Goal: Task Accomplishment & Management: Complete application form

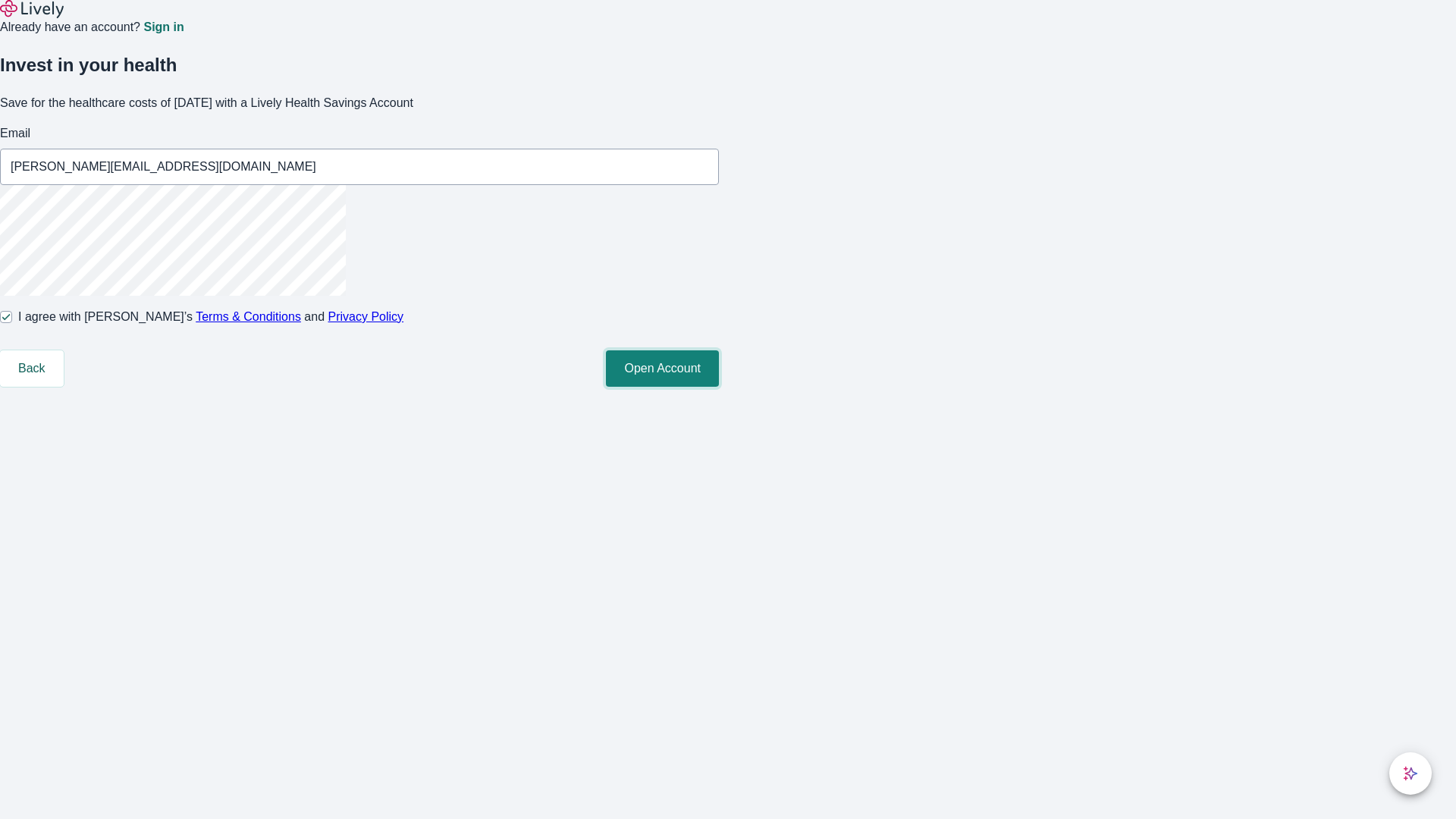
click at [719, 387] on button "Open Account" at bounding box center [662, 368] width 113 height 36
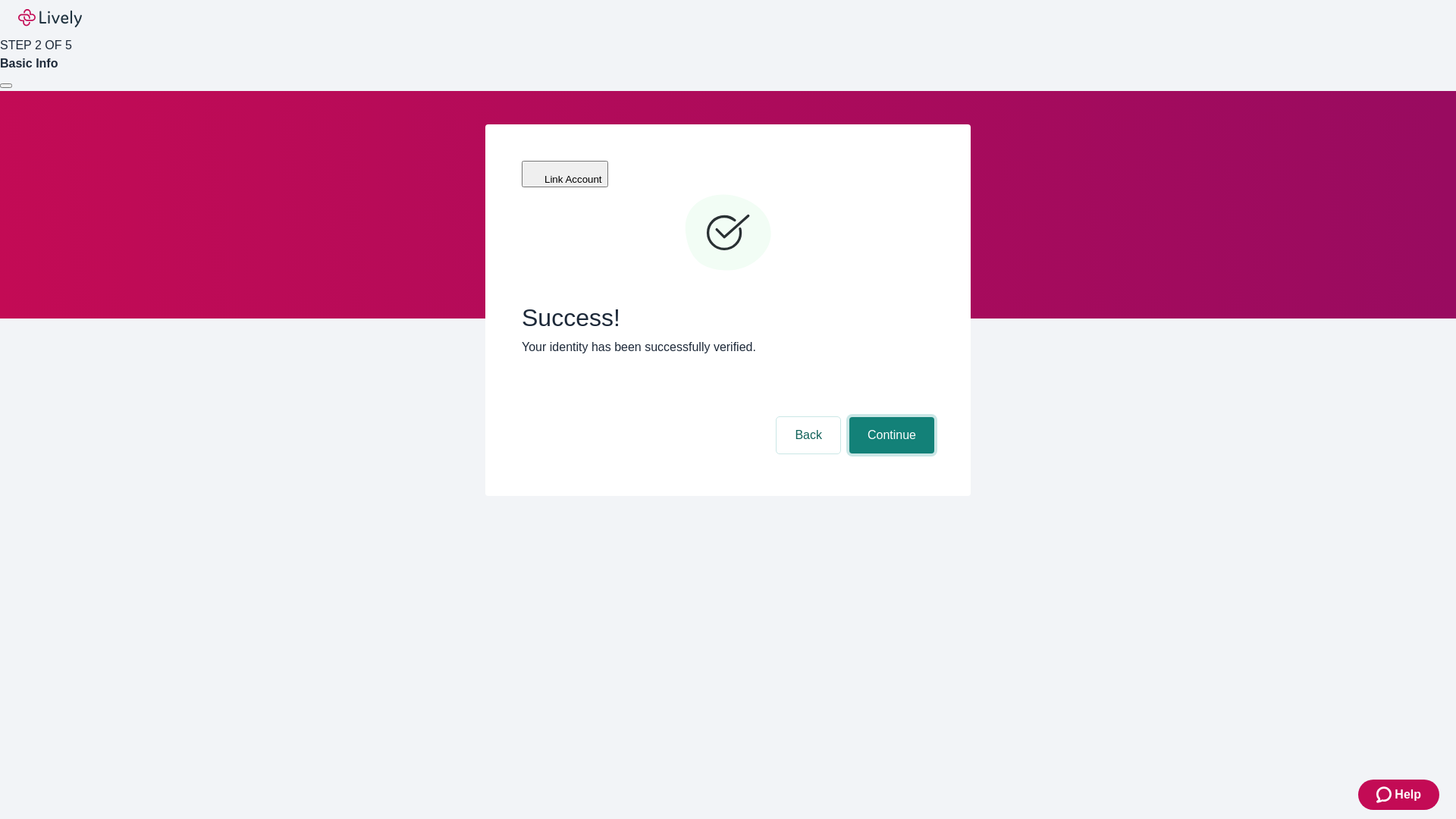
click at [890, 417] on button "Continue" at bounding box center [891, 434] width 85 height 36
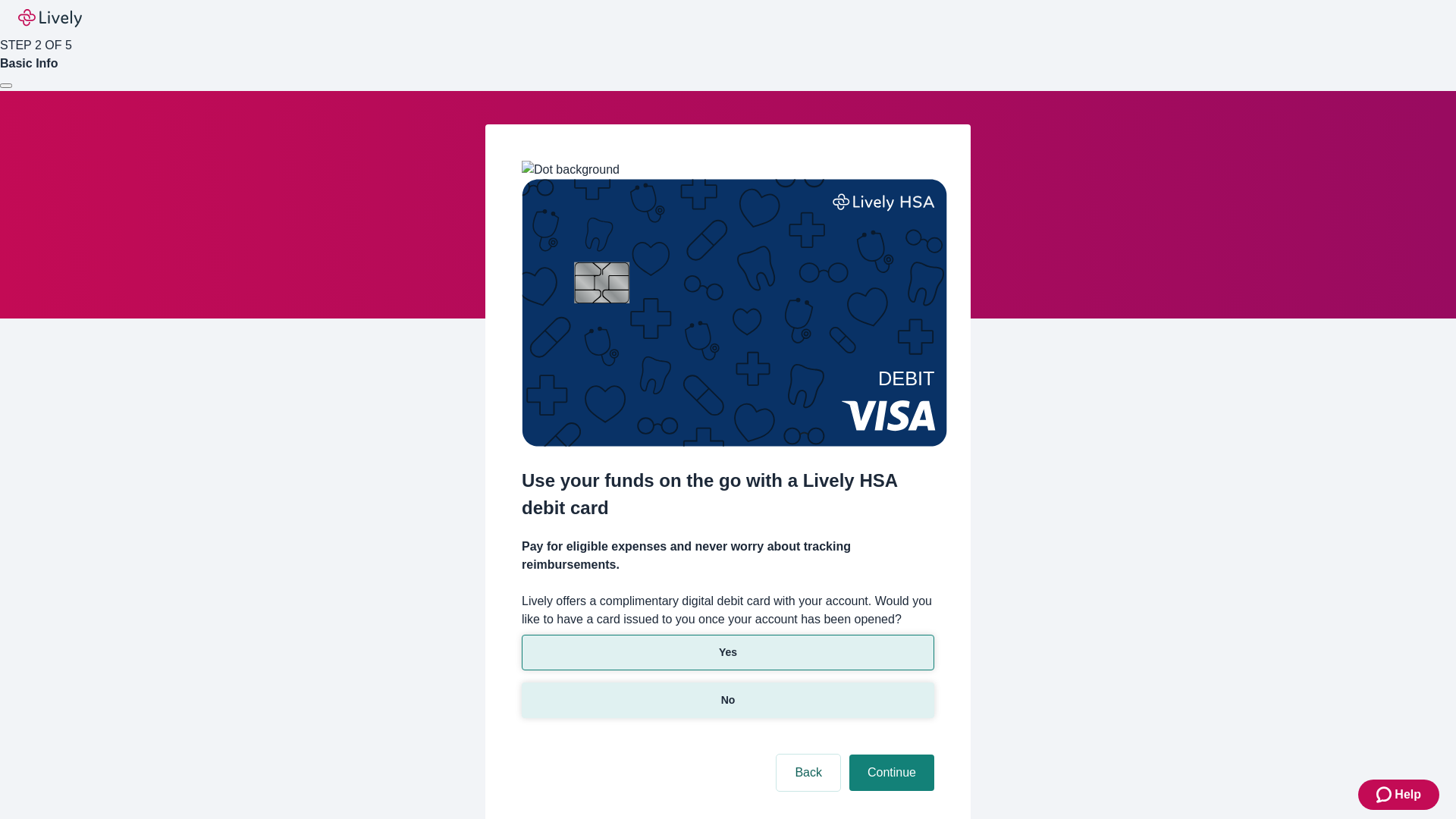
click at [728, 692] on p "No" at bounding box center [728, 700] width 14 height 16
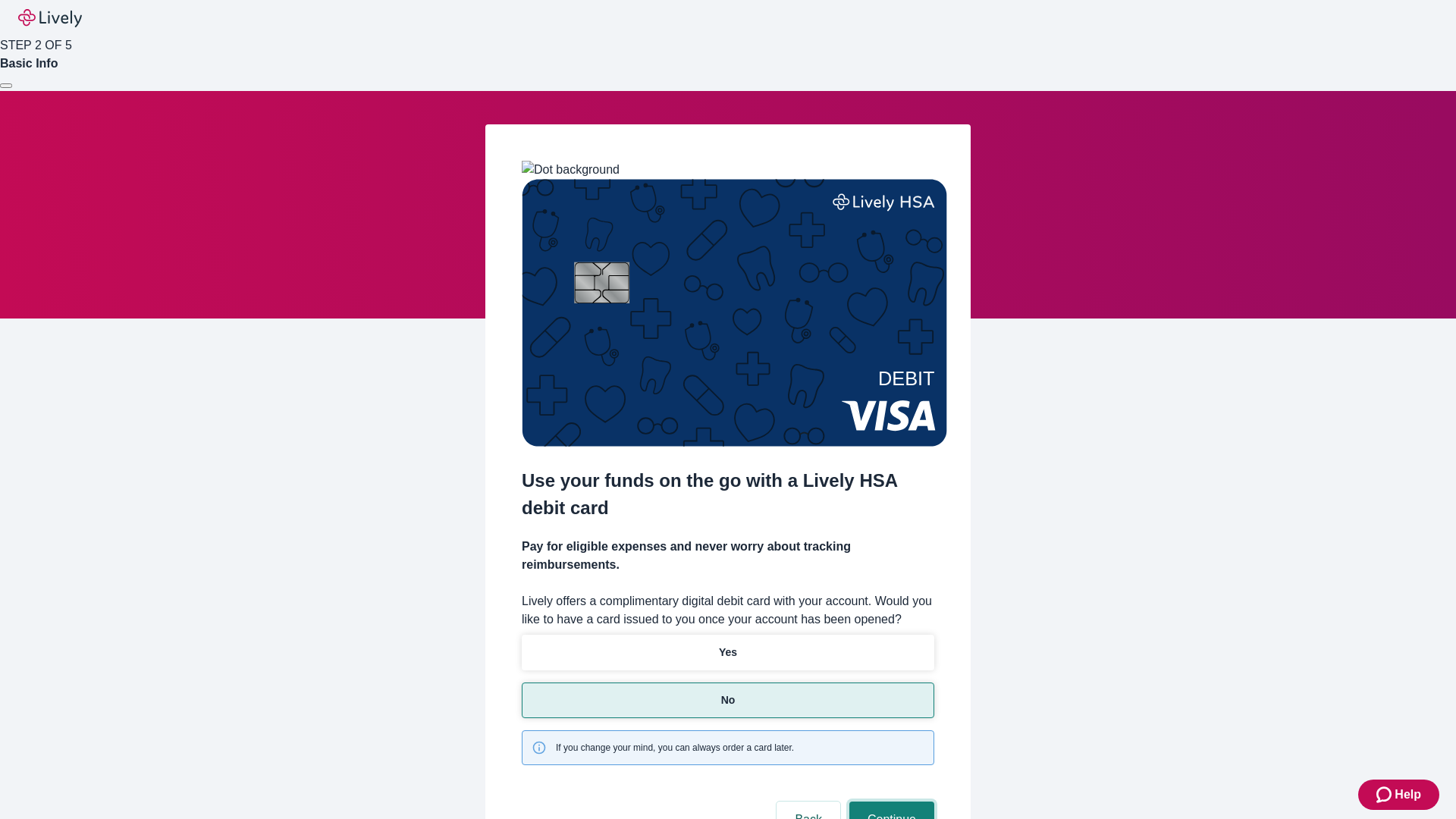
click at [890, 801] on button "Continue" at bounding box center [891, 819] width 85 height 36
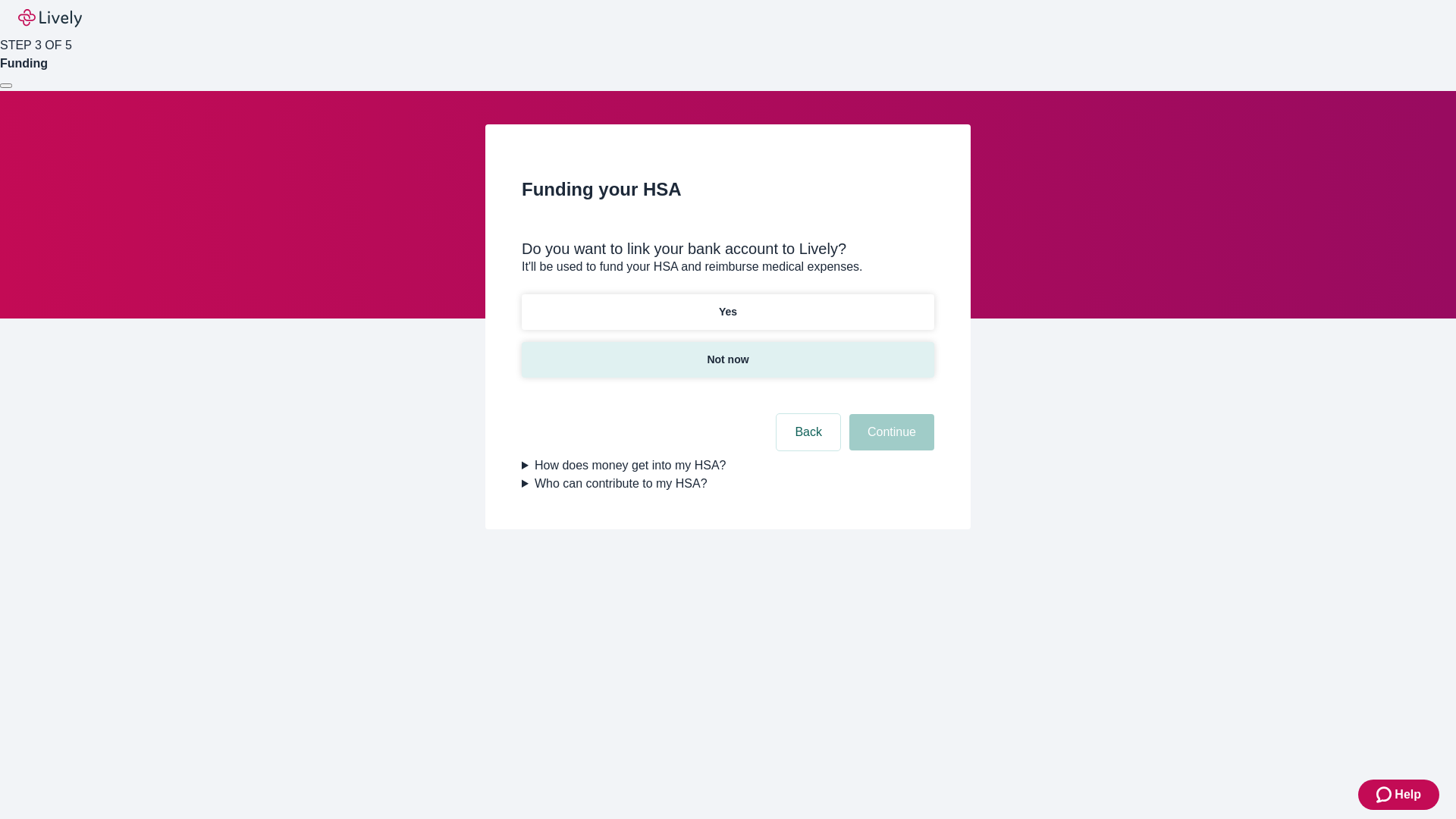
click at [728, 351] on p "Not now" at bounding box center [727, 359] width 41 height 16
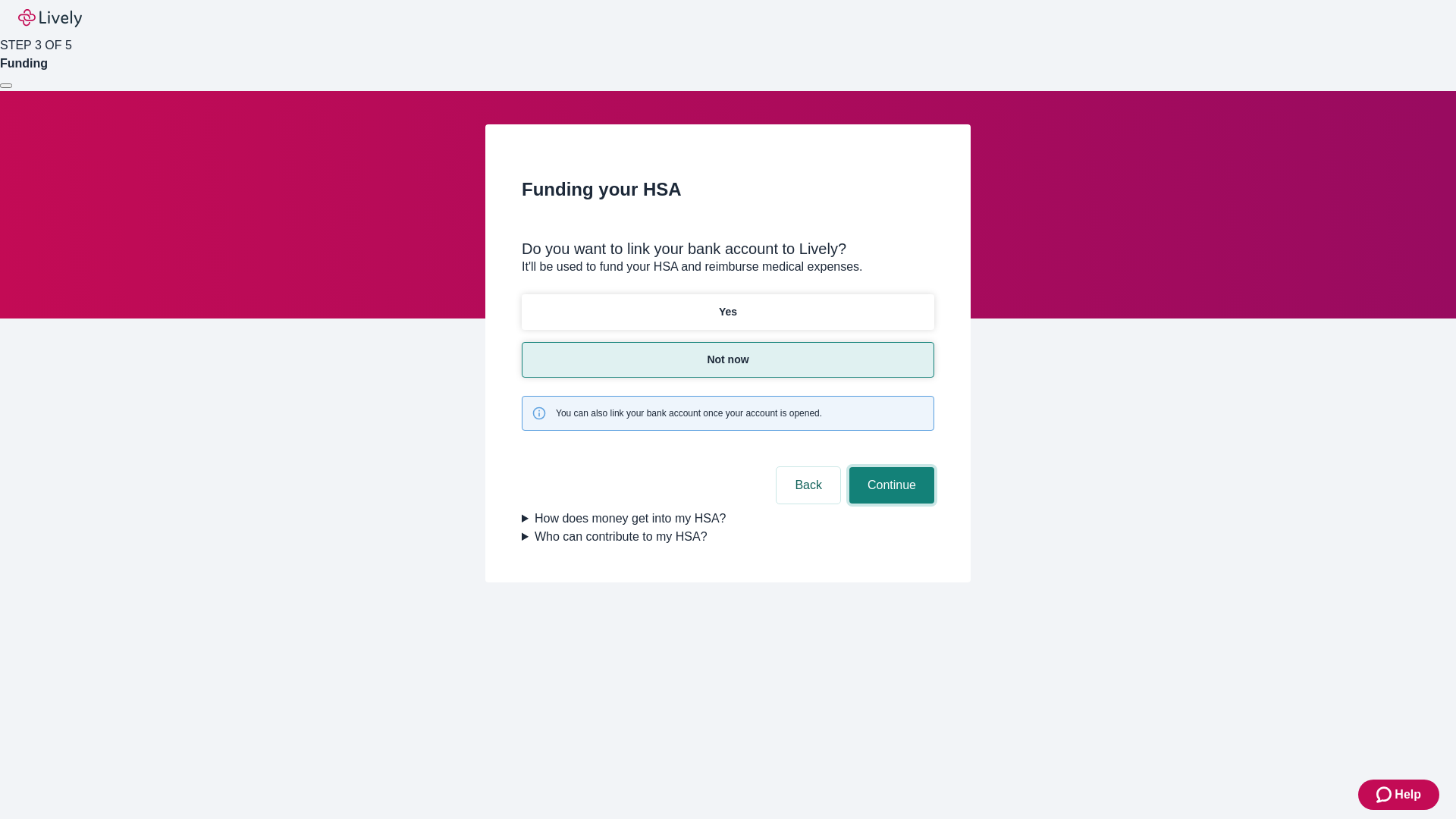
click at [890, 467] on button "Continue" at bounding box center [891, 484] width 85 height 36
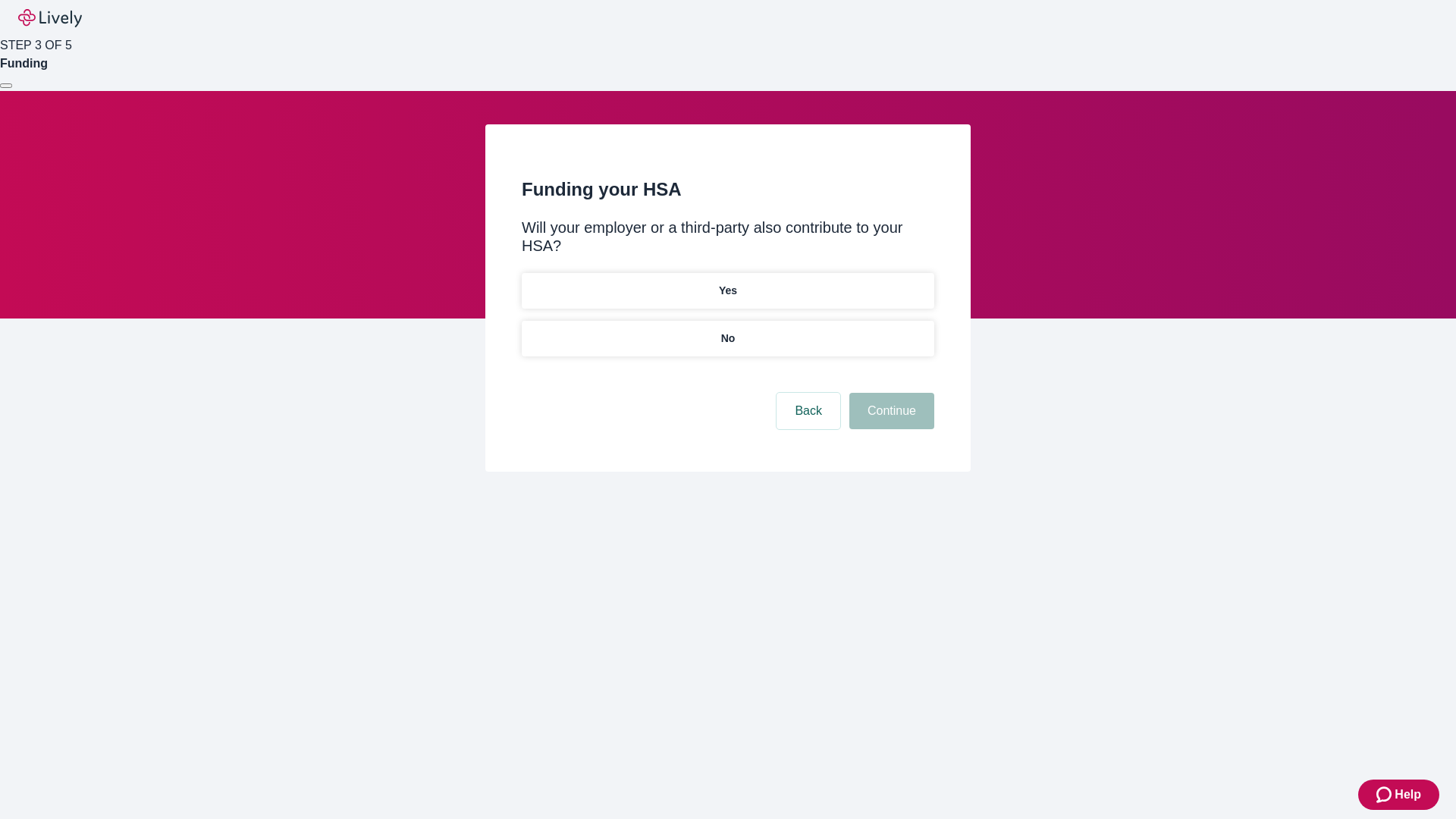
click at [728, 330] on p "No" at bounding box center [728, 338] width 14 height 16
click at [890, 393] on button "Continue" at bounding box center [891, 410] width 85 height 36
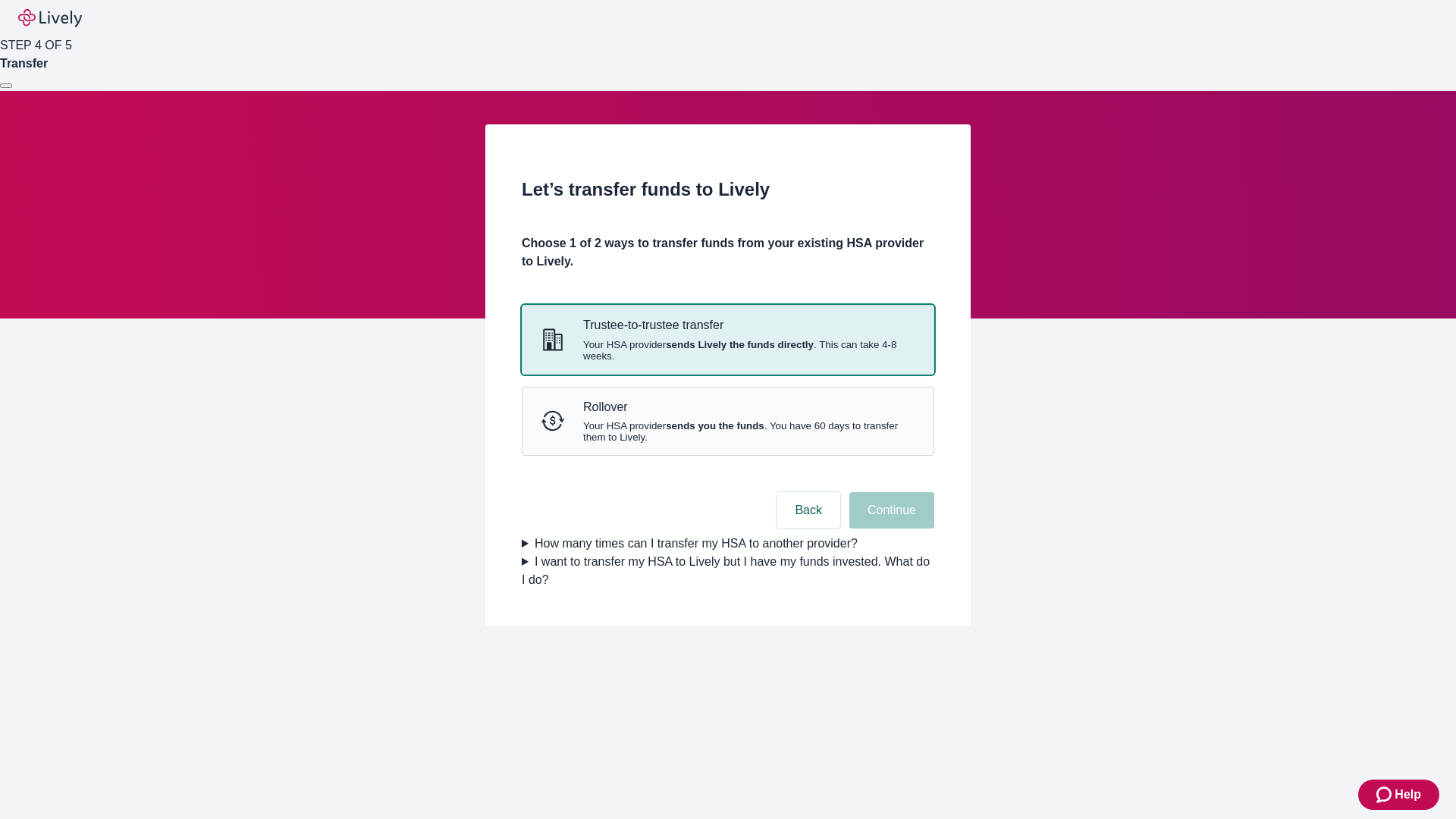
click at [728, 350] on strong "sends Lively the funds directly" at bounding box center [740, 344] width 148 height 11
click at [890, 528] on button "Continue" at bounding box center [891, 510] width 85 height 36
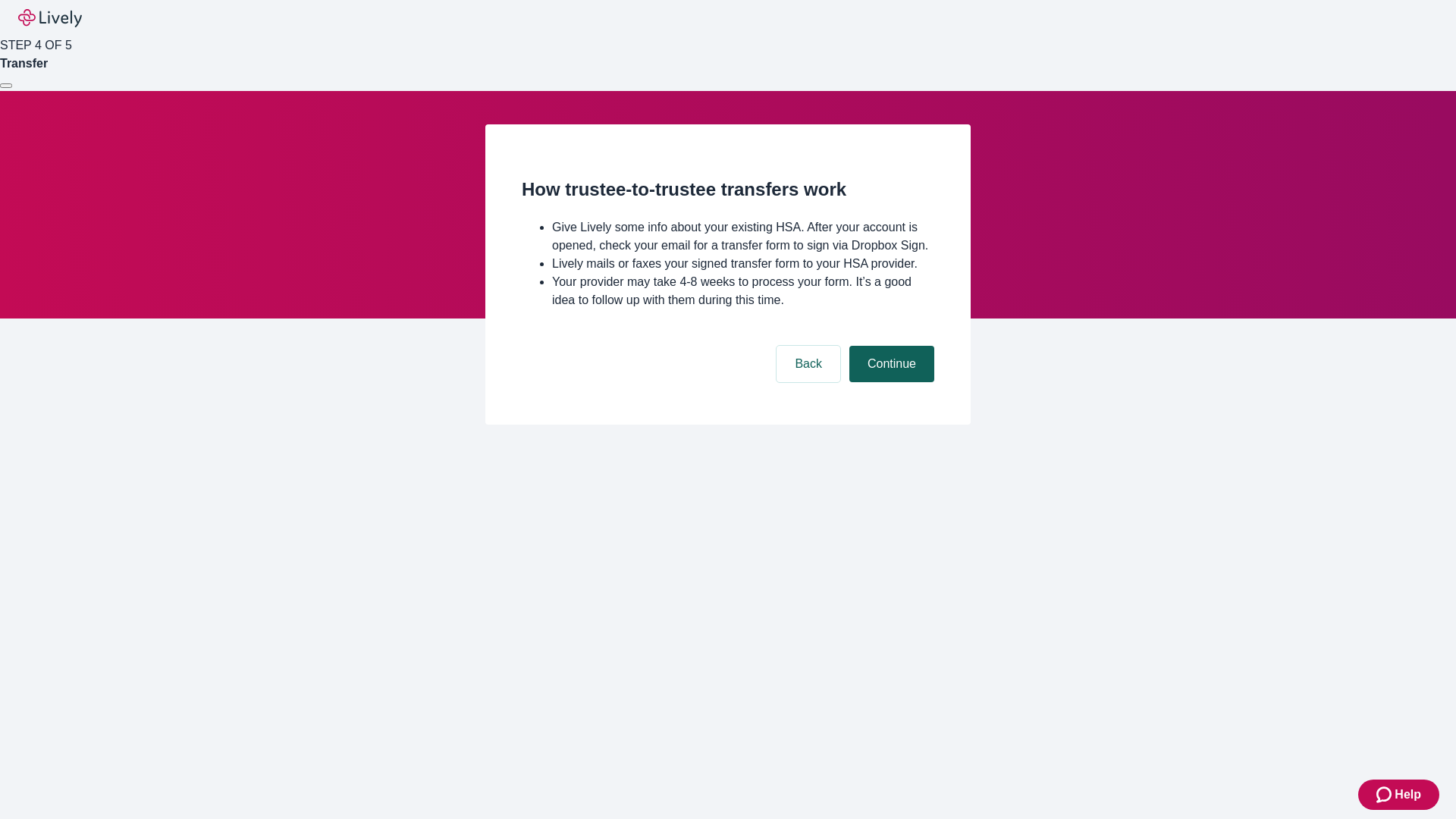
click at [890, 382] on button "Continue" at bounding box center [891, 364] width 85 height 36
